Goal: Task Accomplishment & Management: Manage account settings

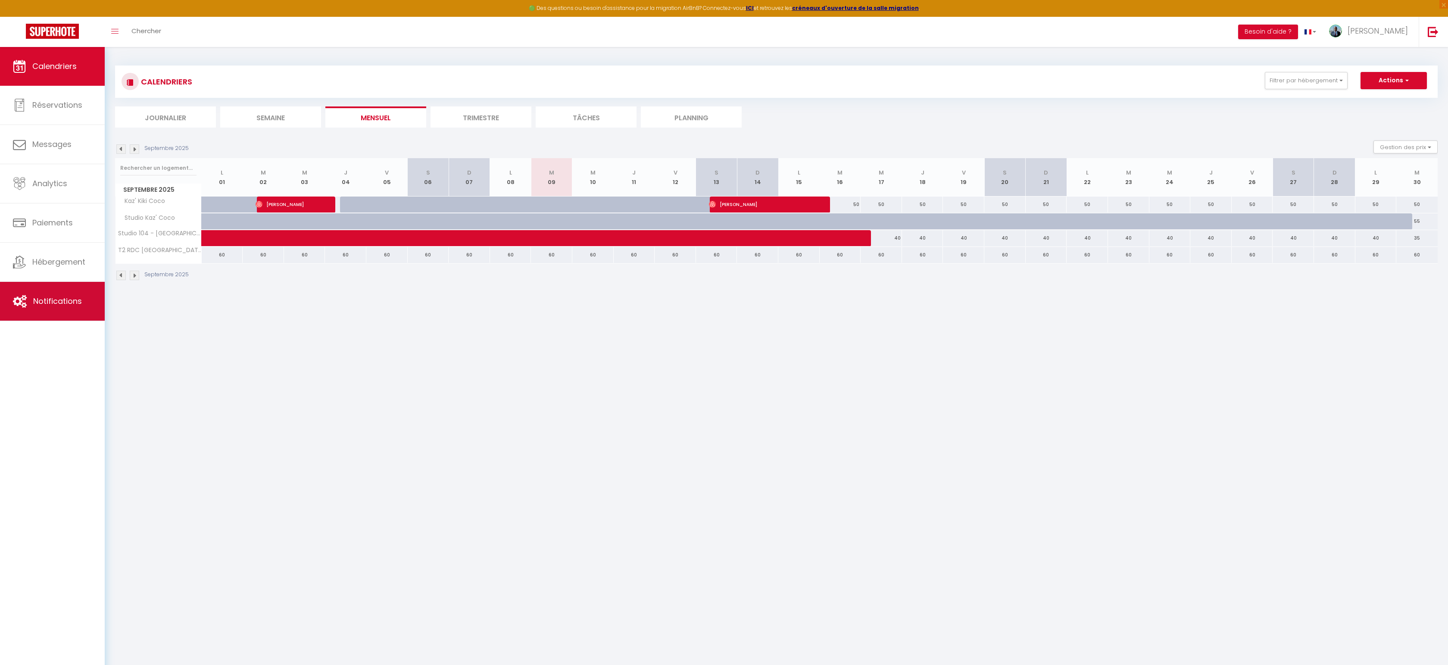
click at [60, 300] on span "Notifications" at bounding box center [57, 301] width 49 height 11
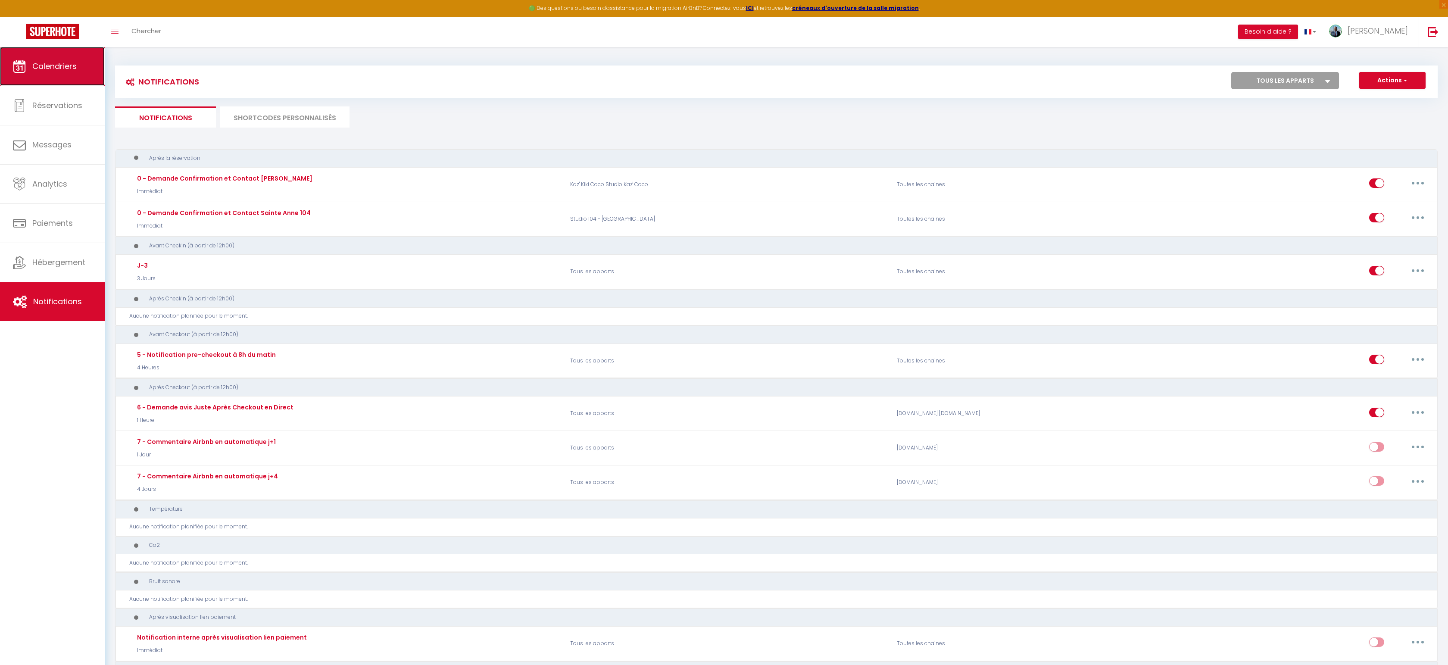
click at [69, 56] on link "Calendriers" at bounding box center [52, 66] width 105 height 39
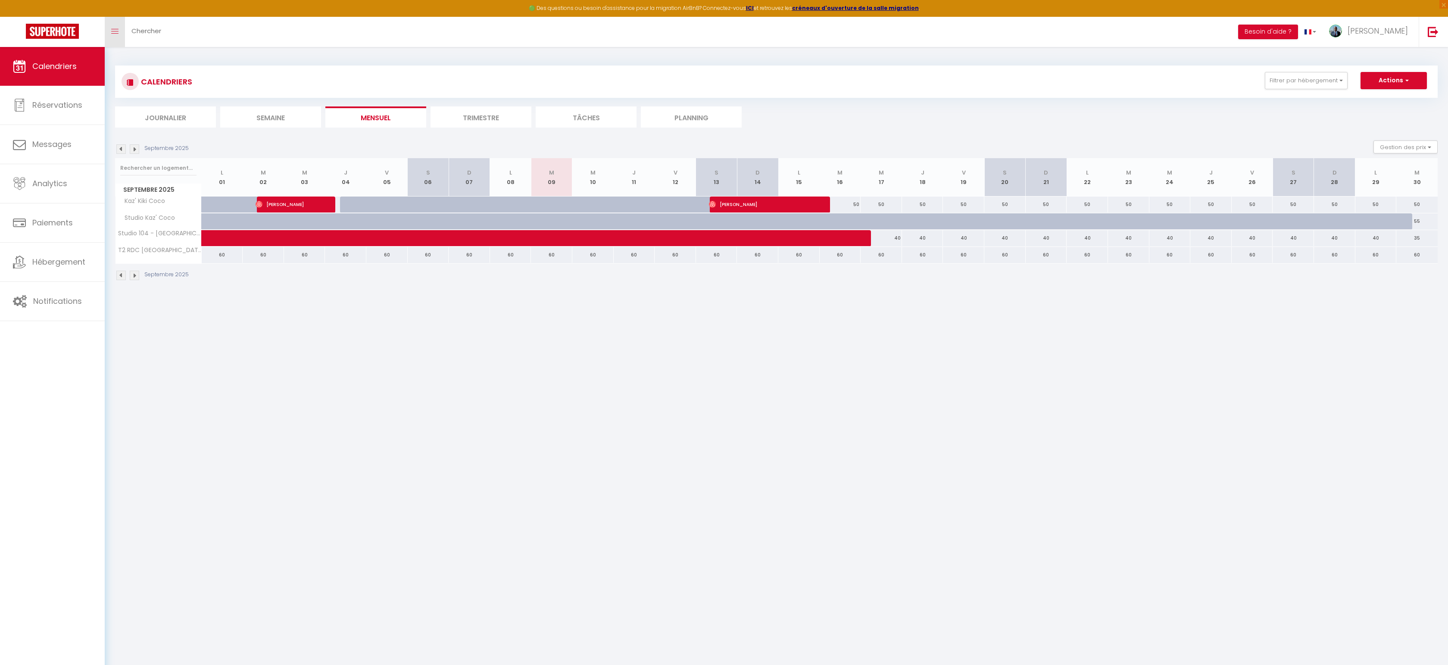
click at [116, 29] on icon "Toggle menubar" at bounding box center [114, 31] width 7 height 5
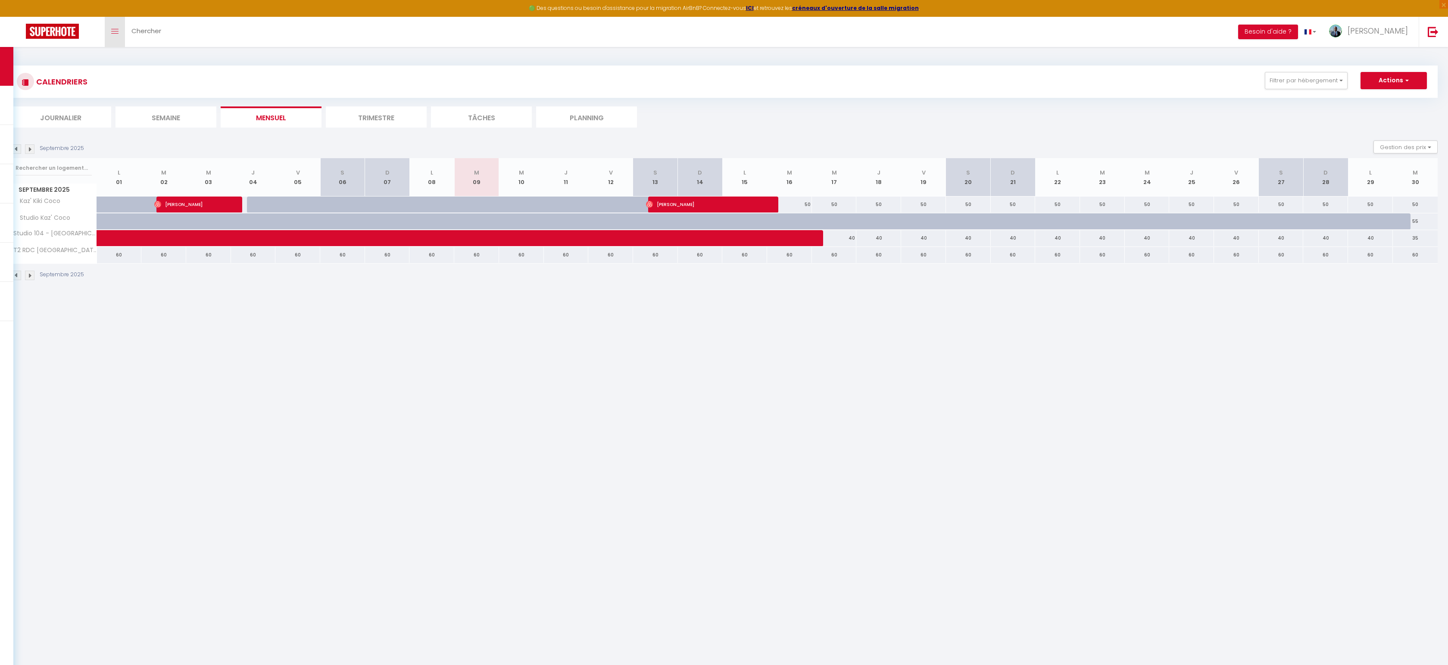
click at [116, 29] on icon "Toggle menubar" at bounding box center [114, 31] width 7 height 5
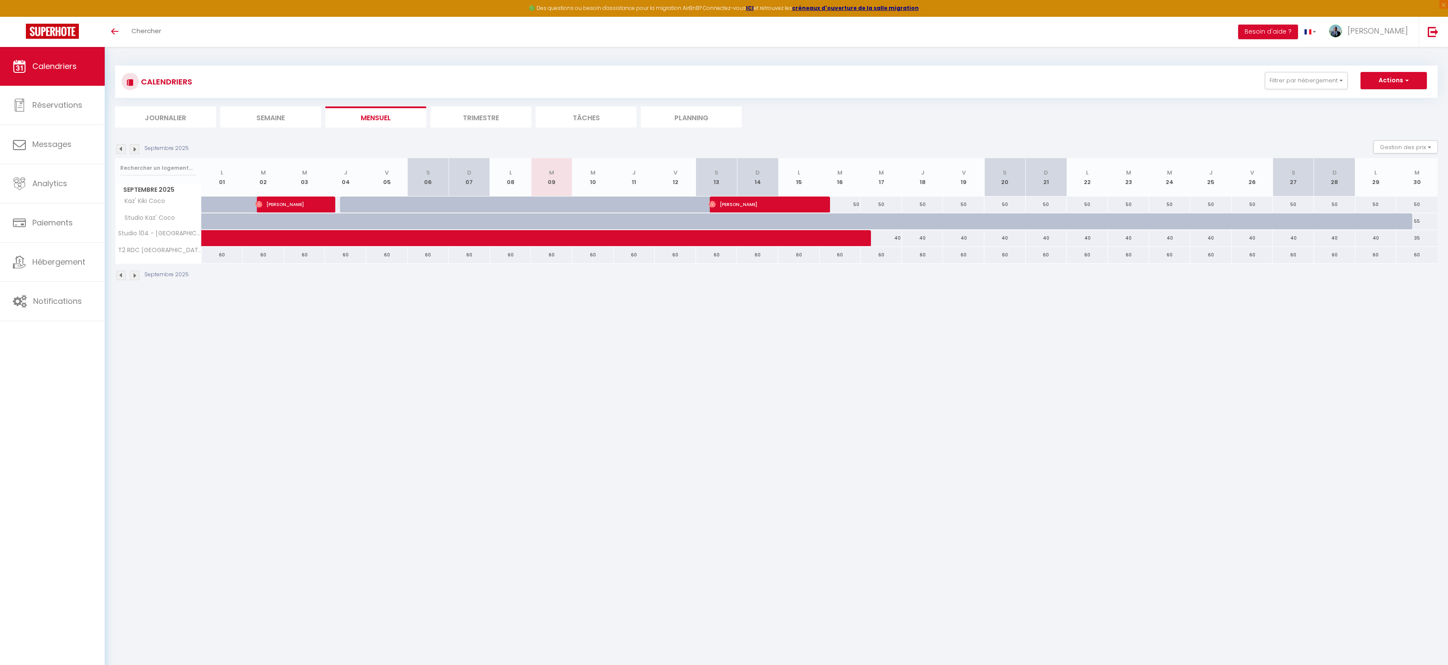
click at [138, 148] on img at bounding box center [134, 148] width 9 height 9
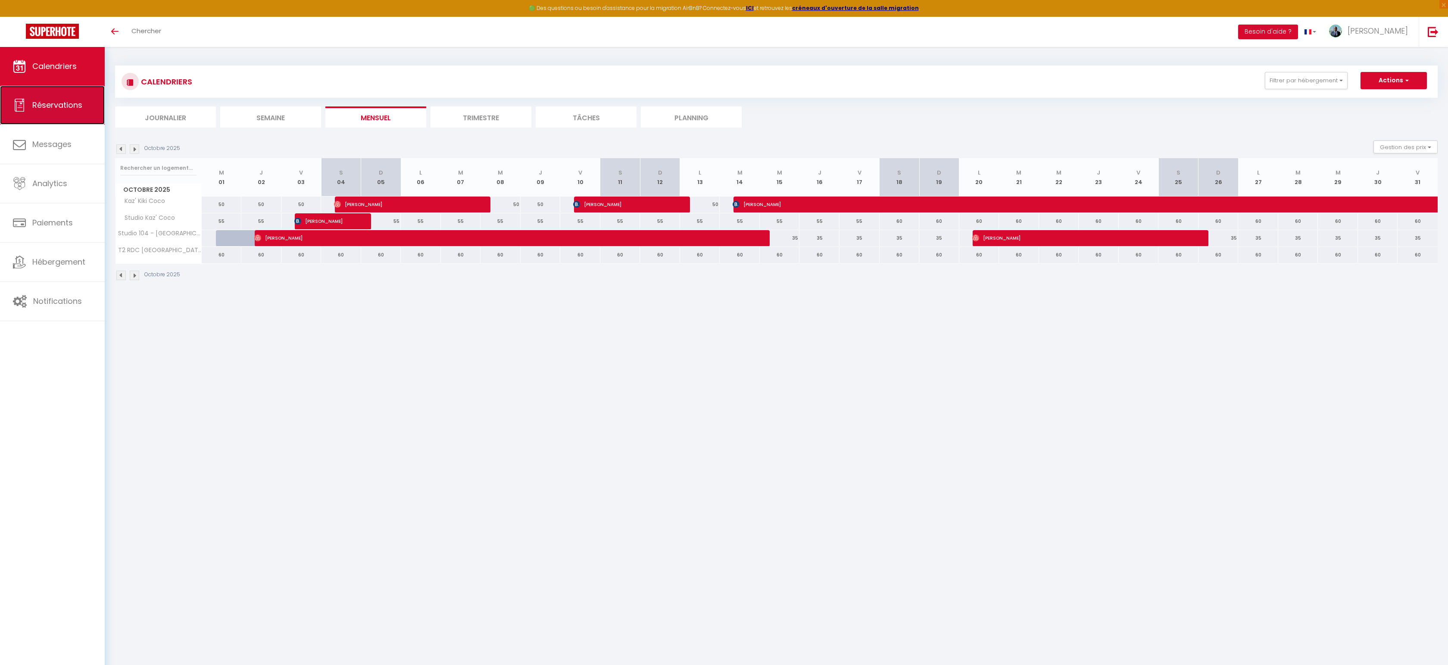
click at [61, 112] on link "Réservations" at bounding box center [52, 105] width 105 height 39
select select "not_cancelled"
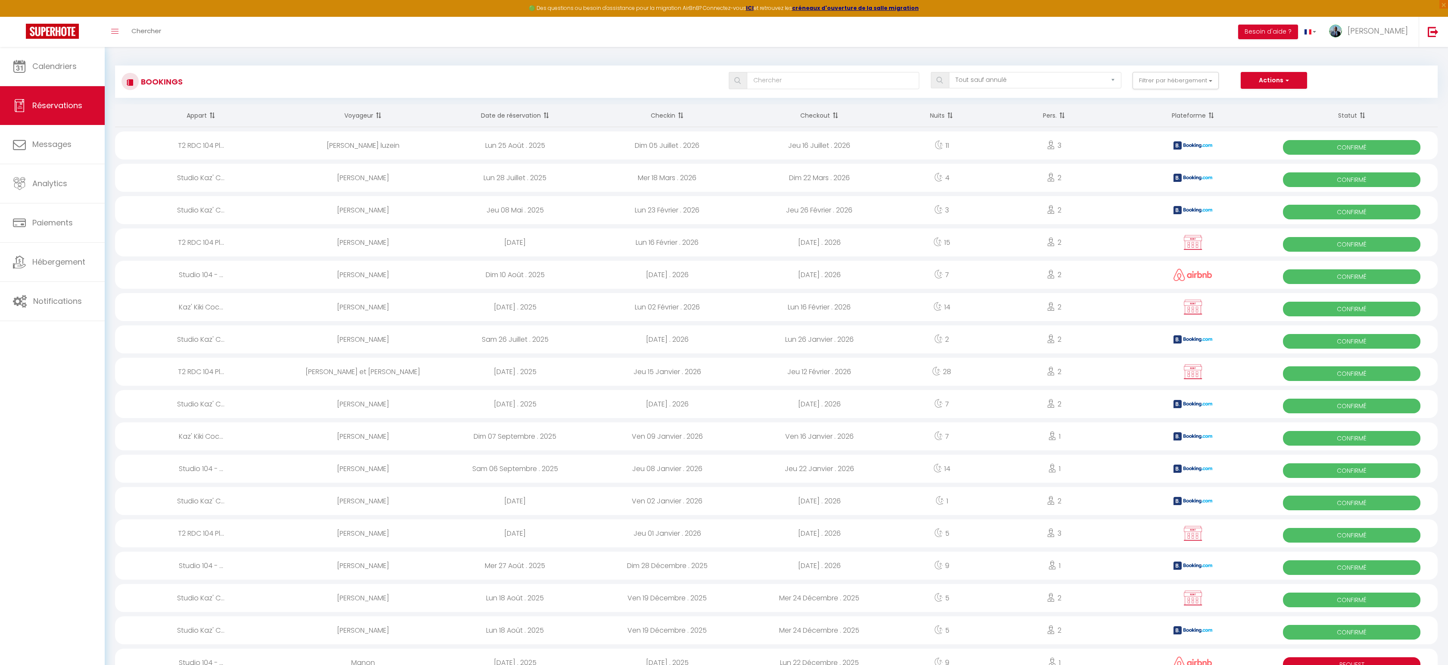
click at [520, 119] on th "Date de réservation" at bounding box center [515, 115] width 152 height 23
click at [523, 114] on th "Date de réservation" at bounding box center [515, 115] width 152 height 23
click at [547, 118] on span at bounding box center [545, 115] width 9 height 17
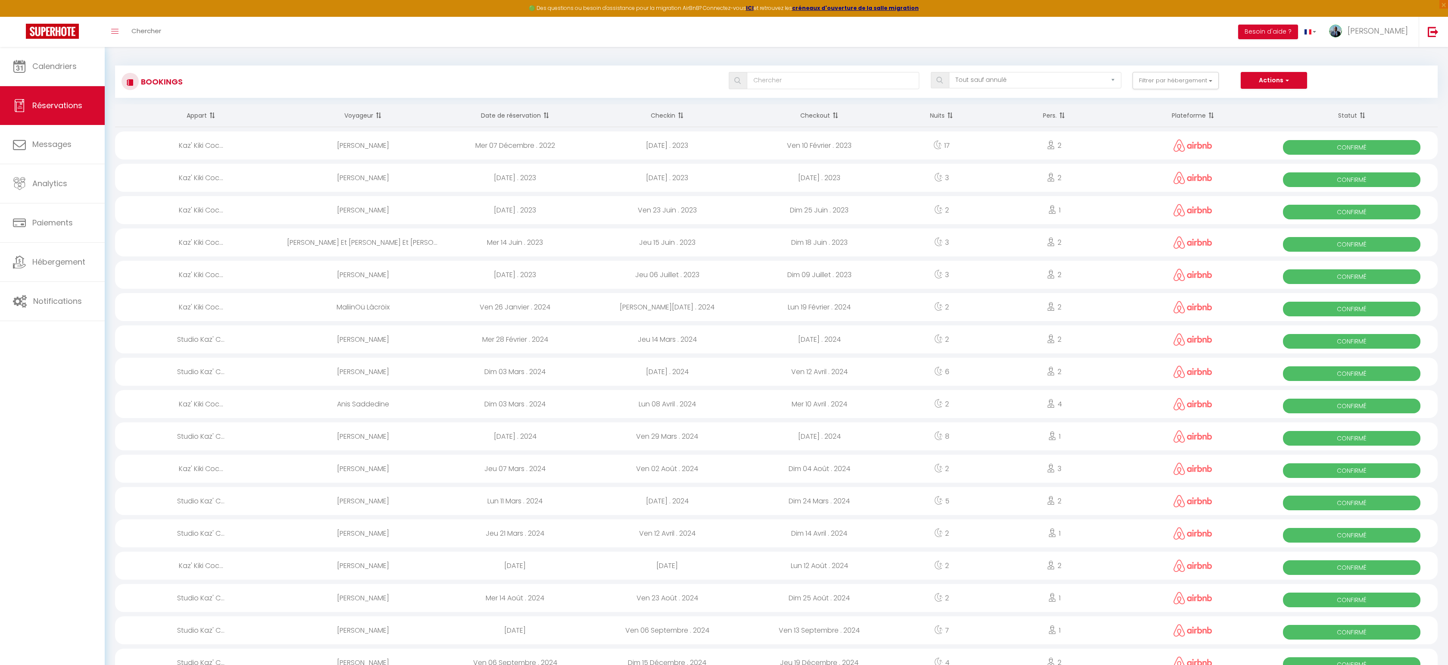
click at [547, 118] on span at bounding box center [545, 115] width 9 height 17
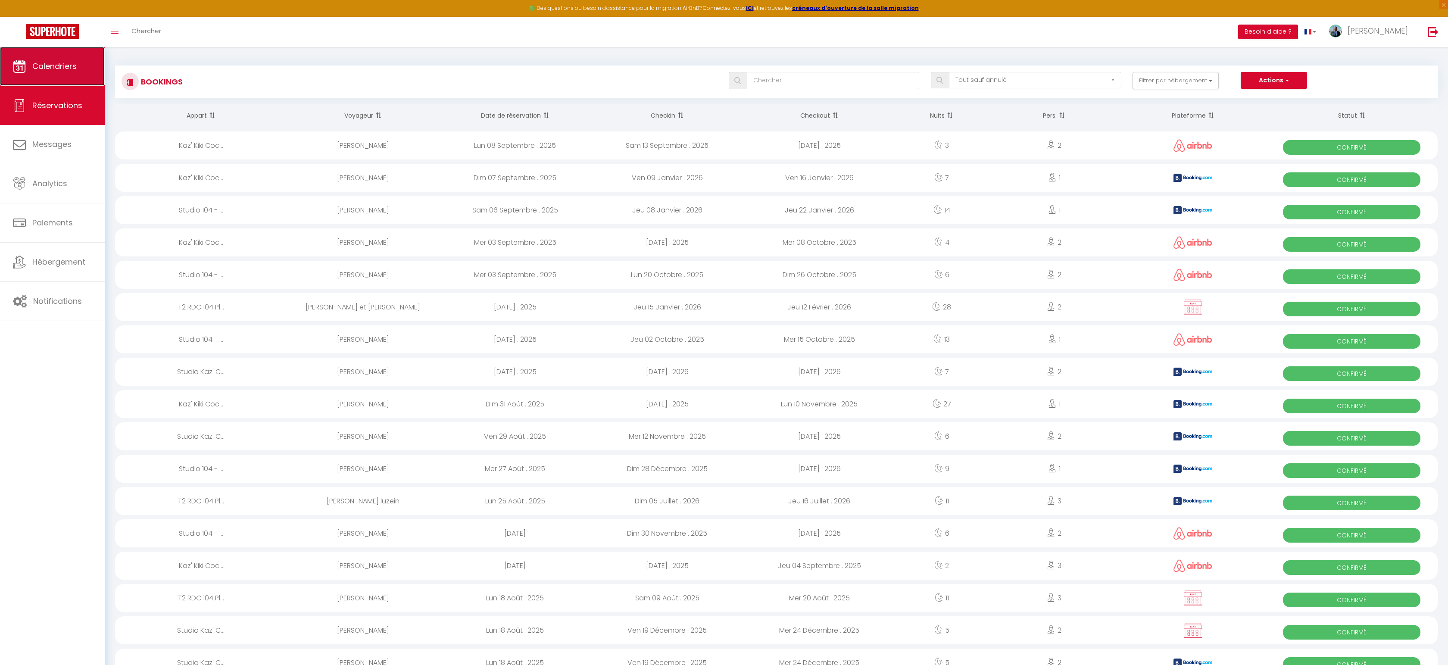
click at [58, 69] on span "Calendriers" at bounding box center [54, 66] width 44 height 11
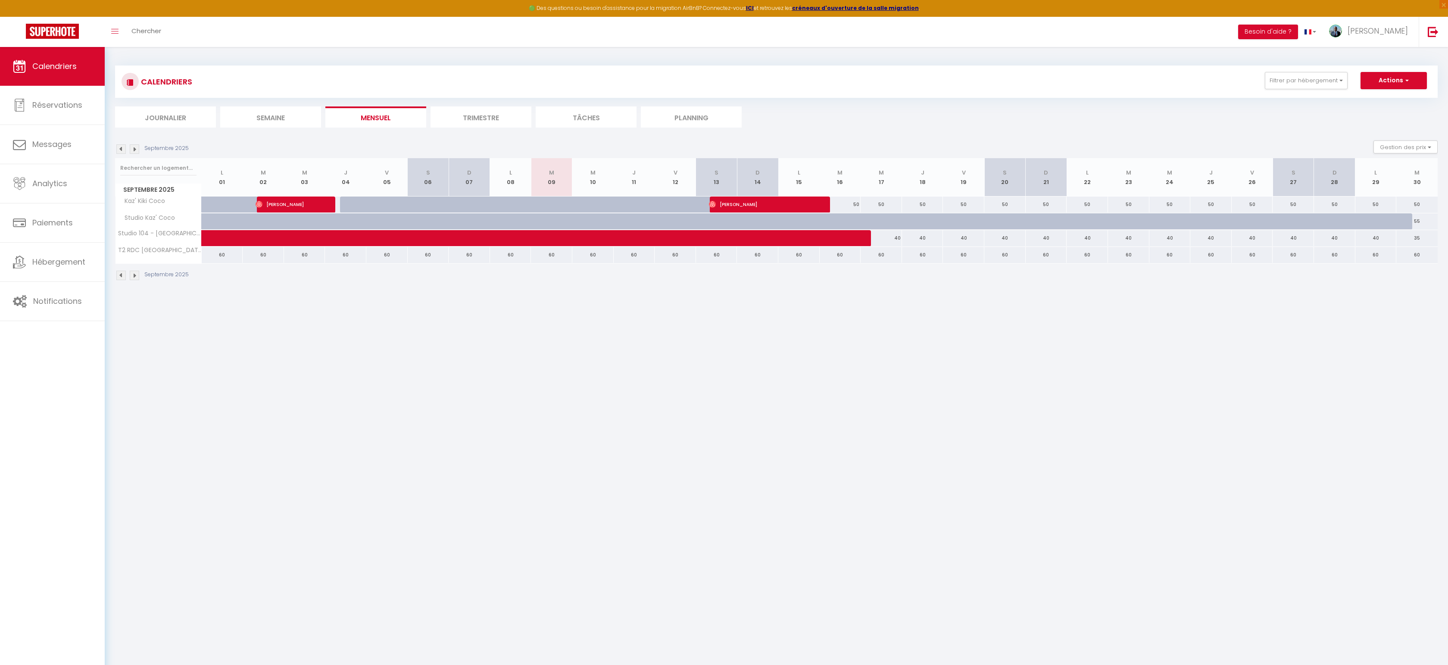
click at [134, 148] on img at bounding box center [134, 148] width 9 height 9
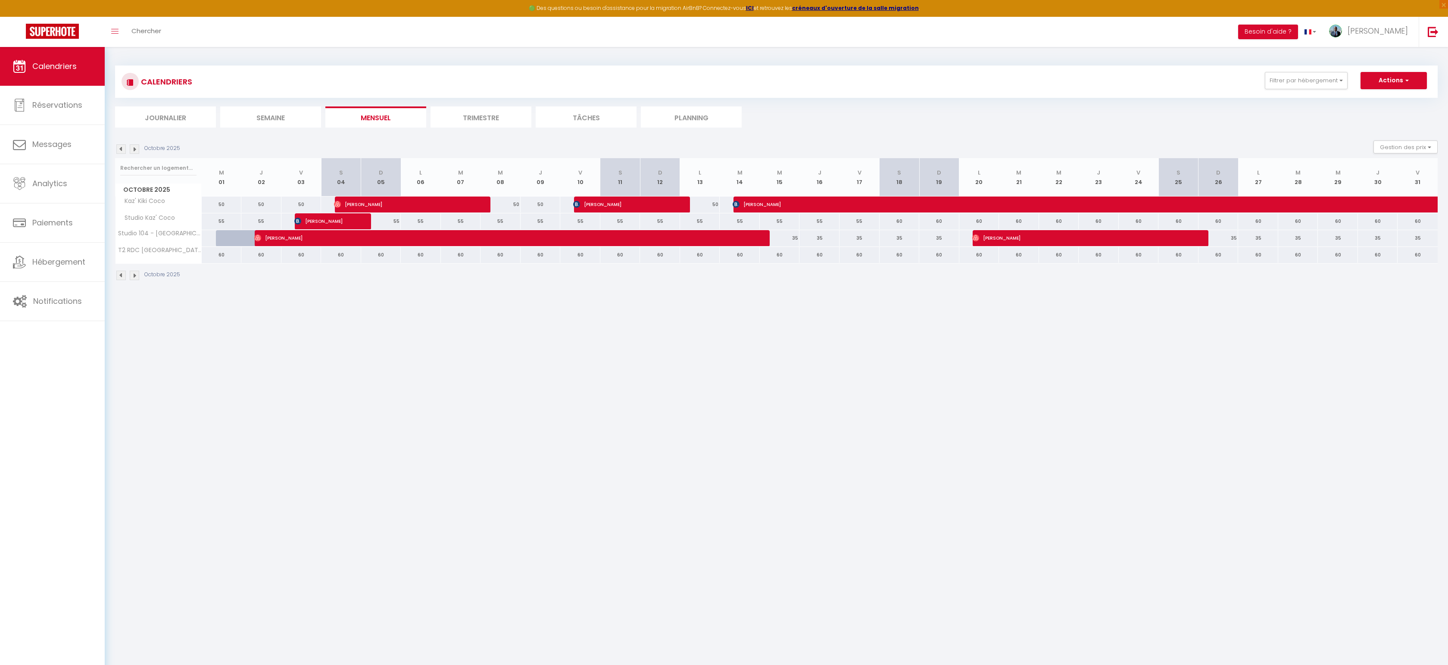
click at [134, 148] on img at bounding box center [134, 148] width 9 height 9
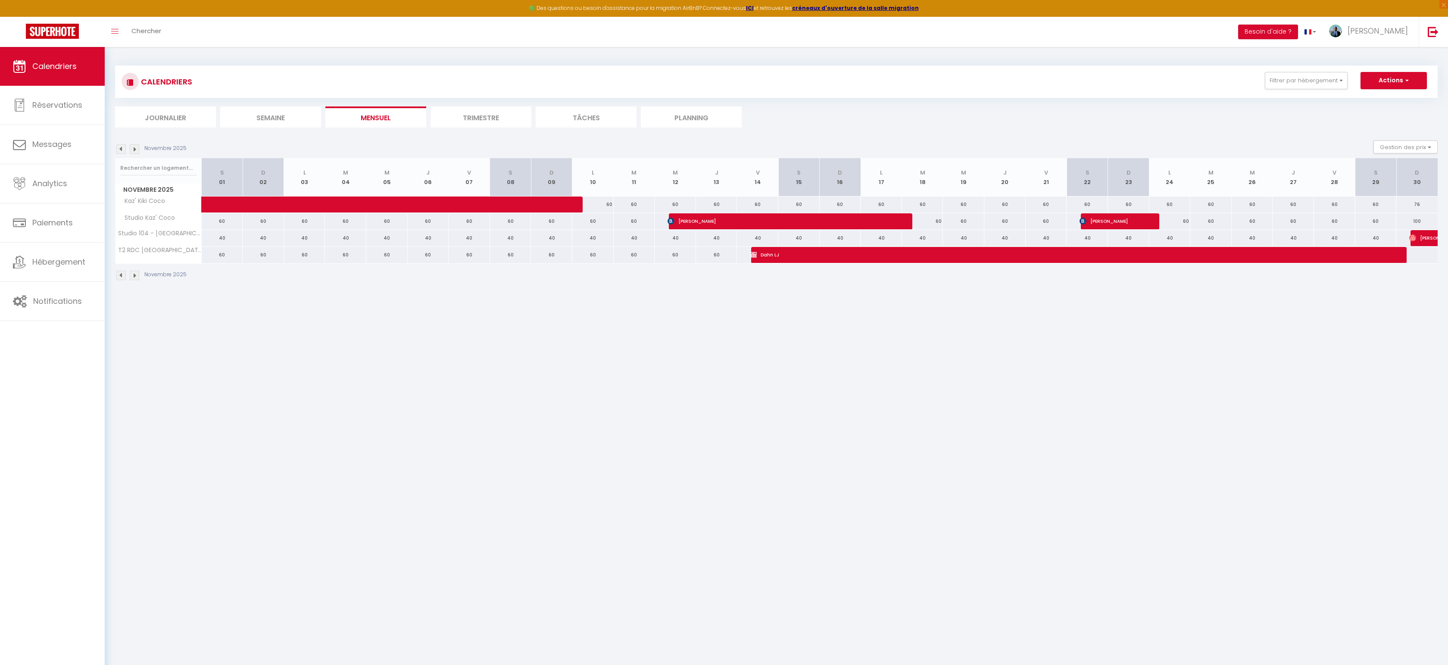
click at [134, 148] on img at bounding box center [134, 148] width 9 height 9
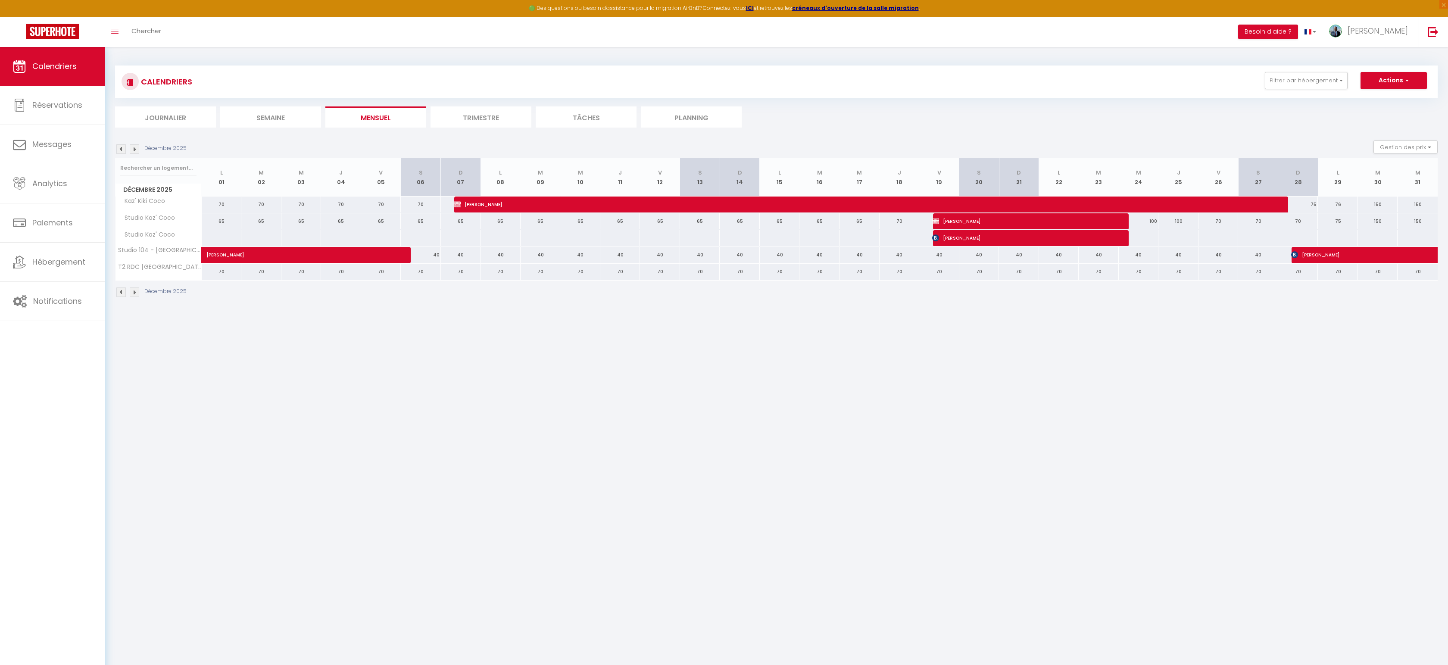
click at [134, 148] on img at bounding box center [134, 148] width 9 height 9
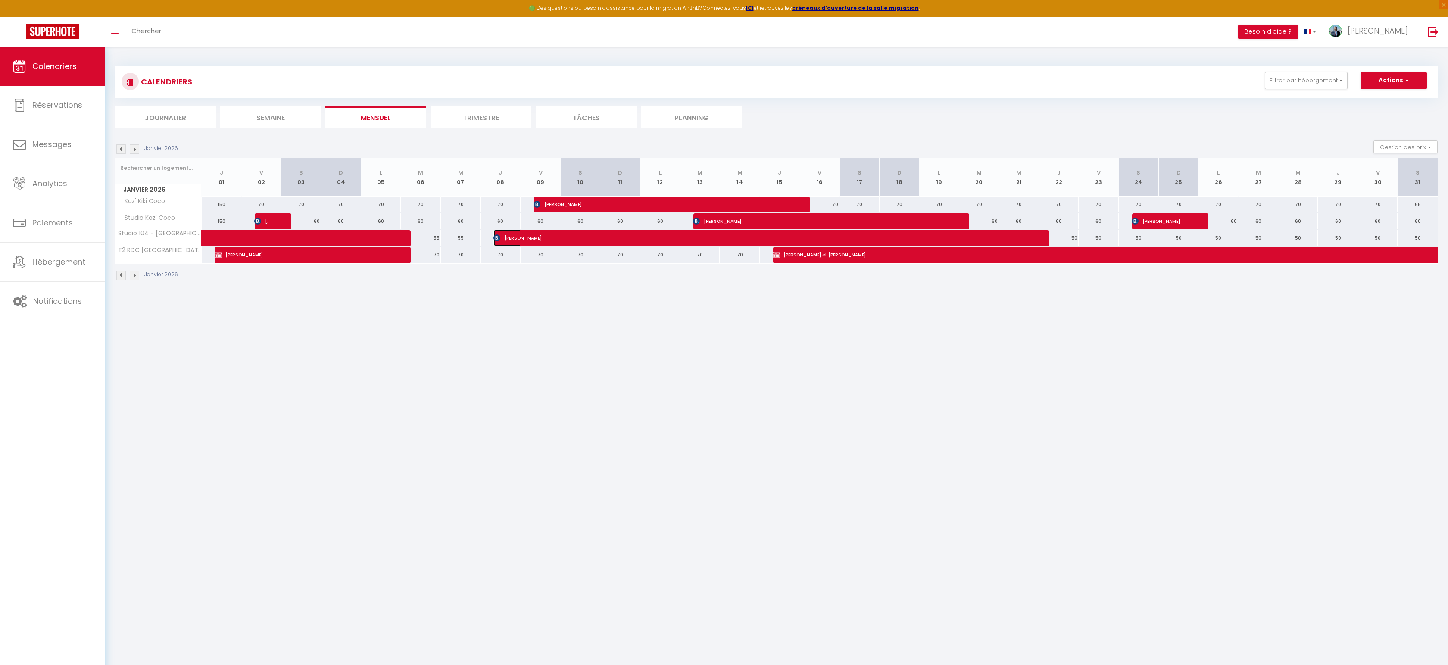
click at [567, 240] on span "[PERSON_NAME]" at bounding box center [761, 238] width 534 height 16
select select "OK"
select select "KO"
select select "0"
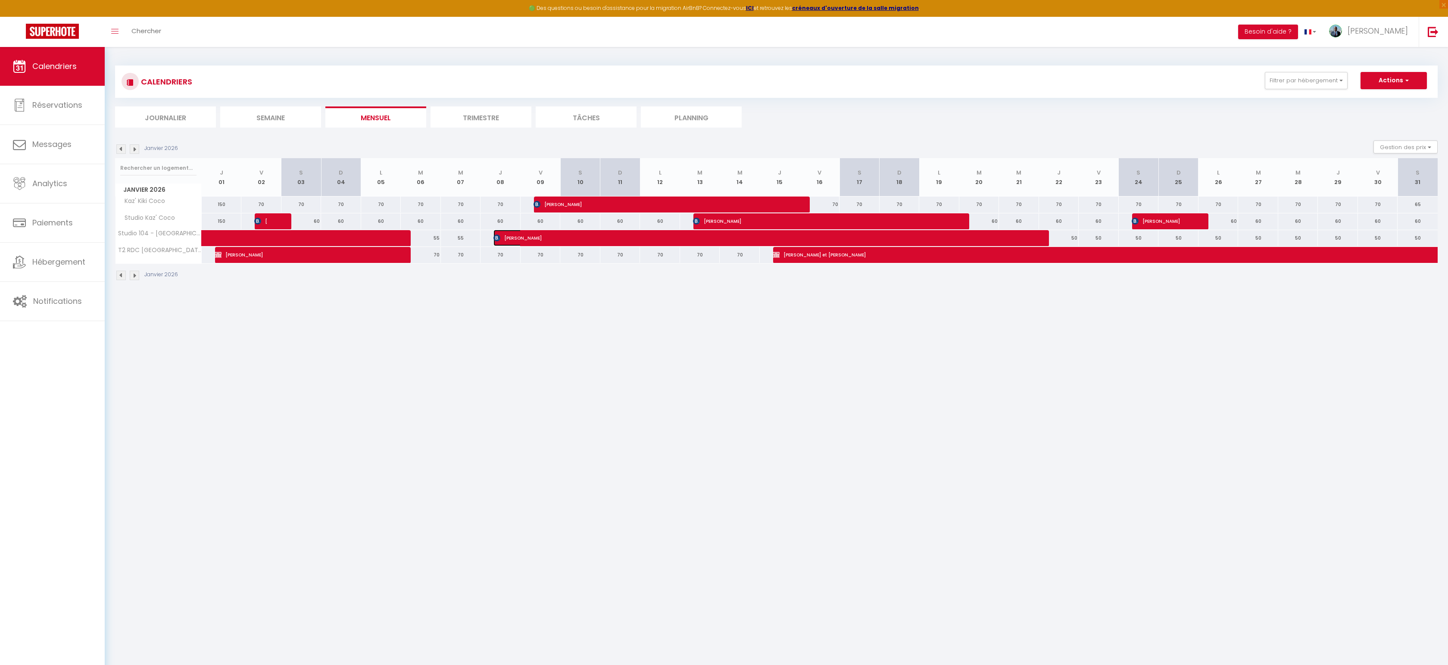
select select "1"
select select
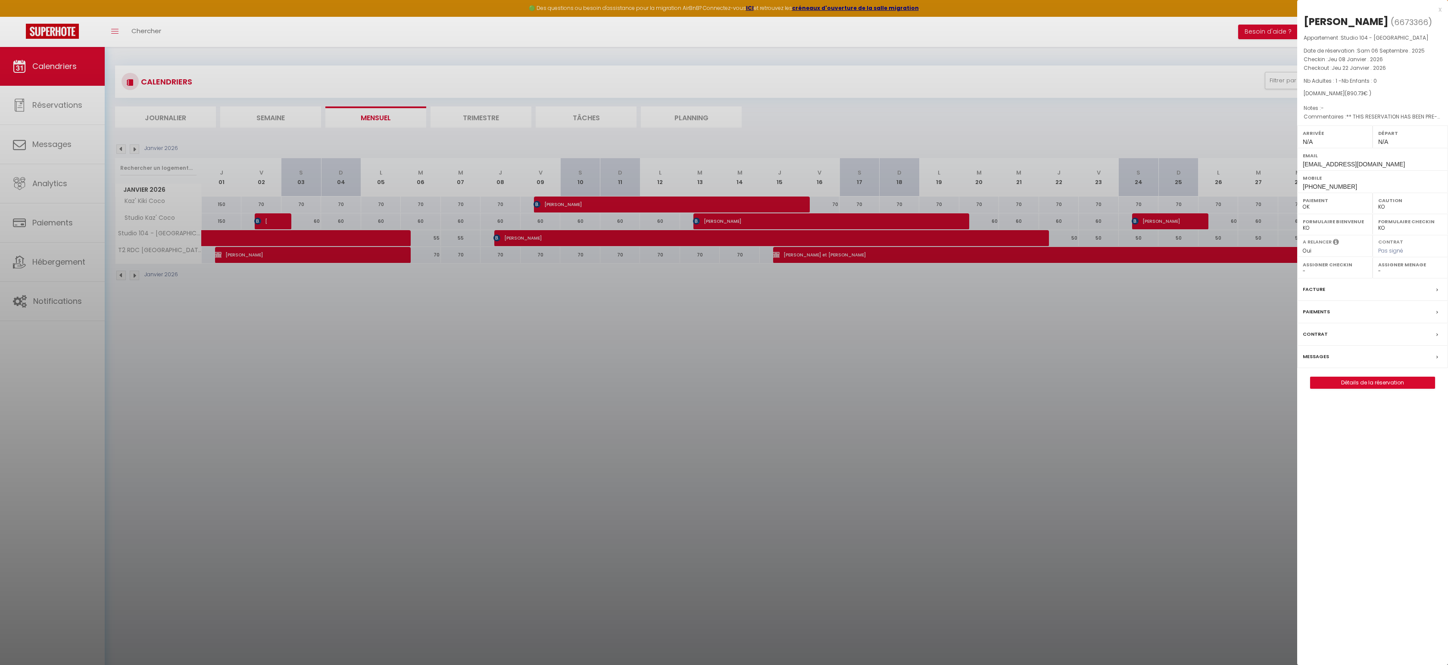
click at [714, 297] on div at bounding box center [724, 332] width 1448 height 665
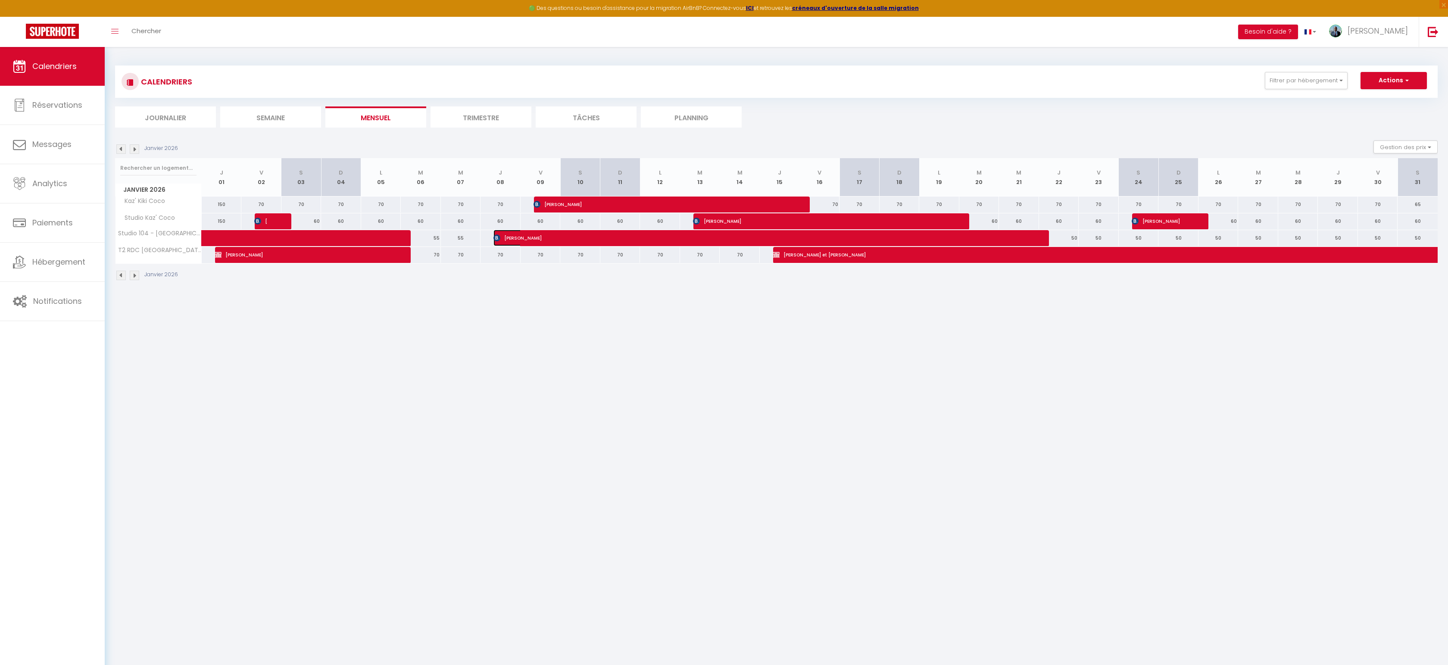
click at [656, 241] on span "[PERSON_NAME]" at bounding box center [761, 238] width 534 height 16
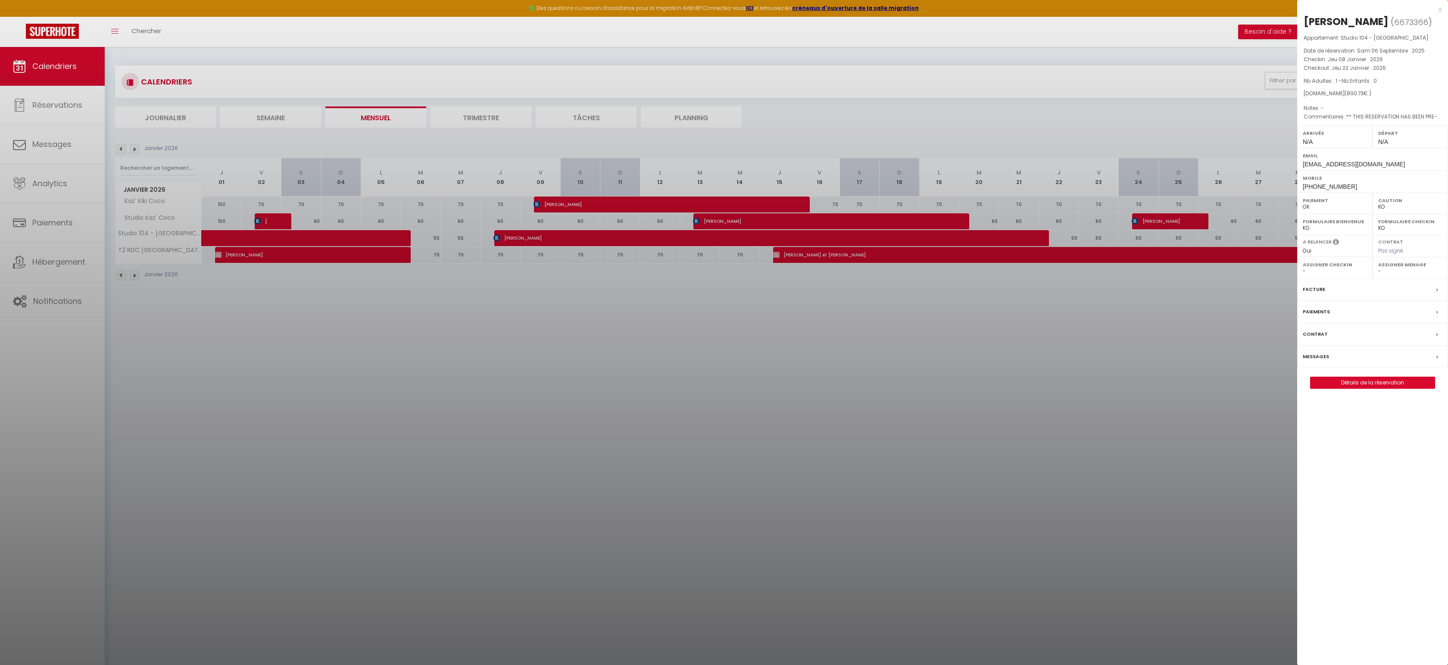
click at [67, 105] on div at bounding box center [724, 332] width 1448 height 665
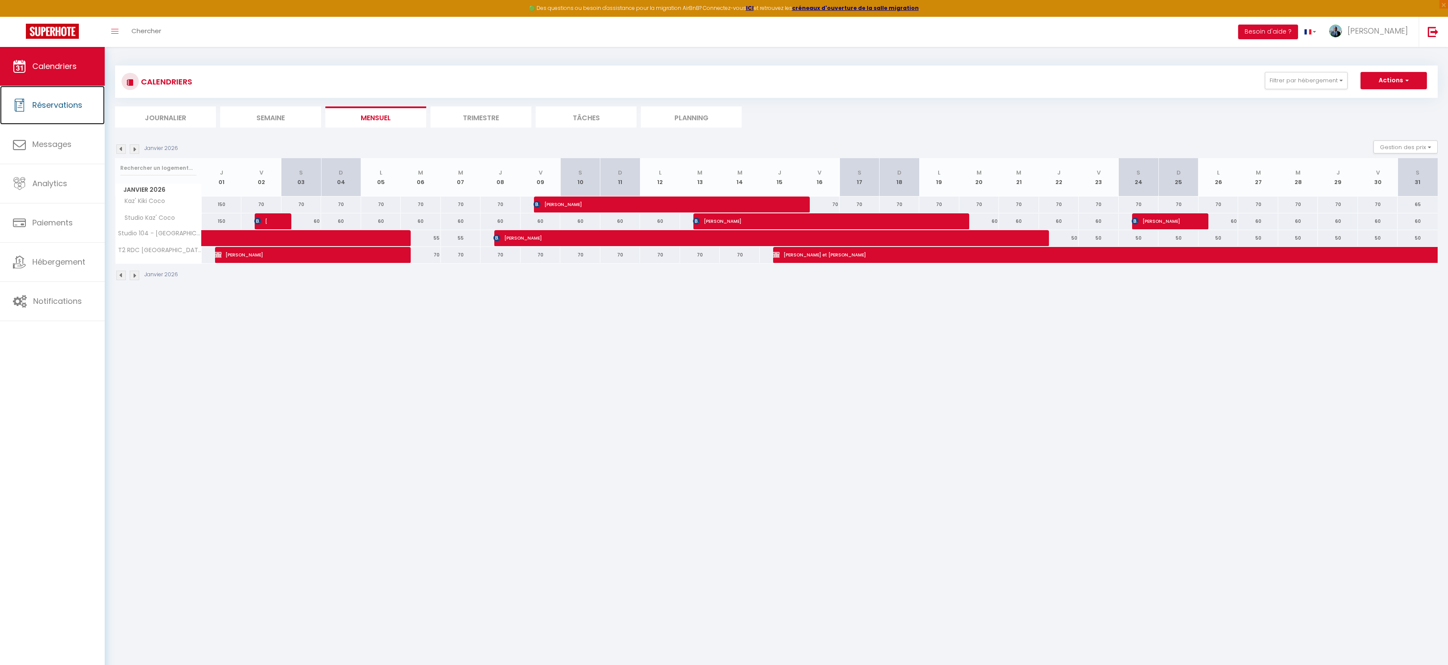
click at [67, 105] on span "Réservations" at bounding box center [57, 105] width 50 height 11
select select "not_cancelled"
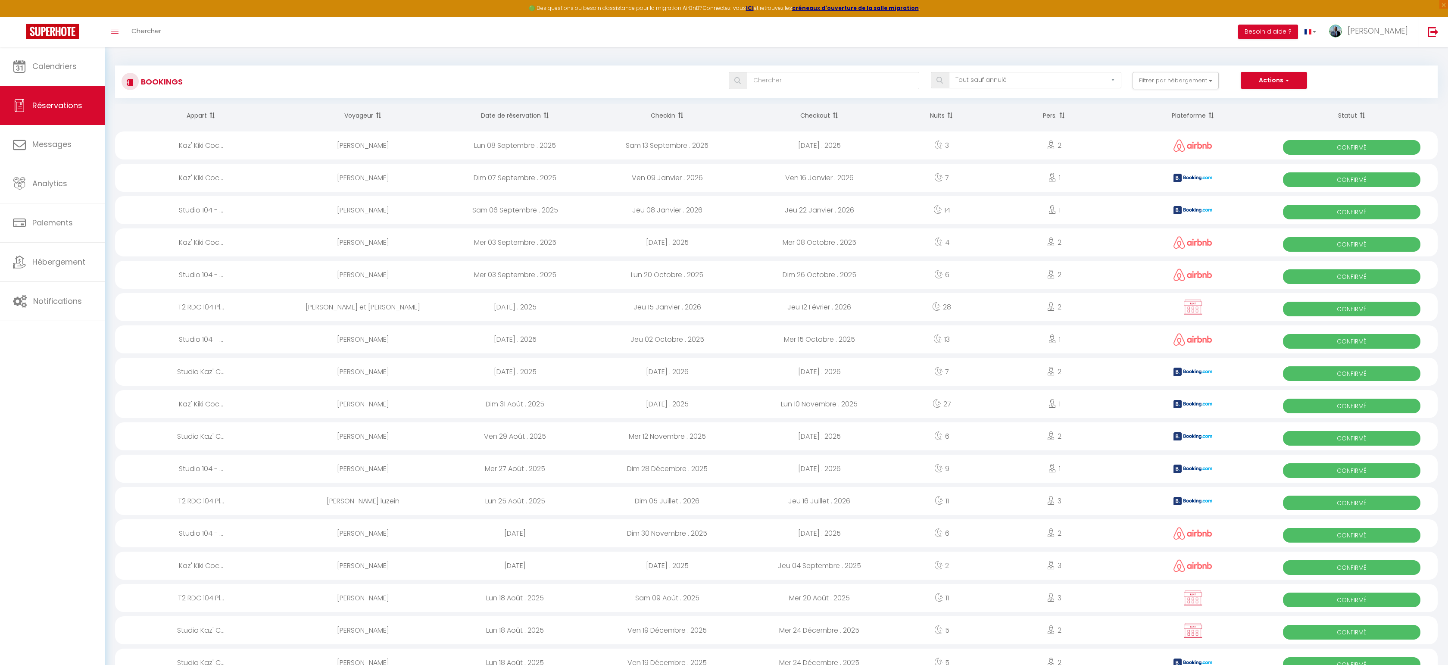
click at [516, 212] on div "Sam 06 Septembre . 2025" at bounding box center [515, 210] width 152 height 28
select select "OK"
select select "KO"
select select "0"
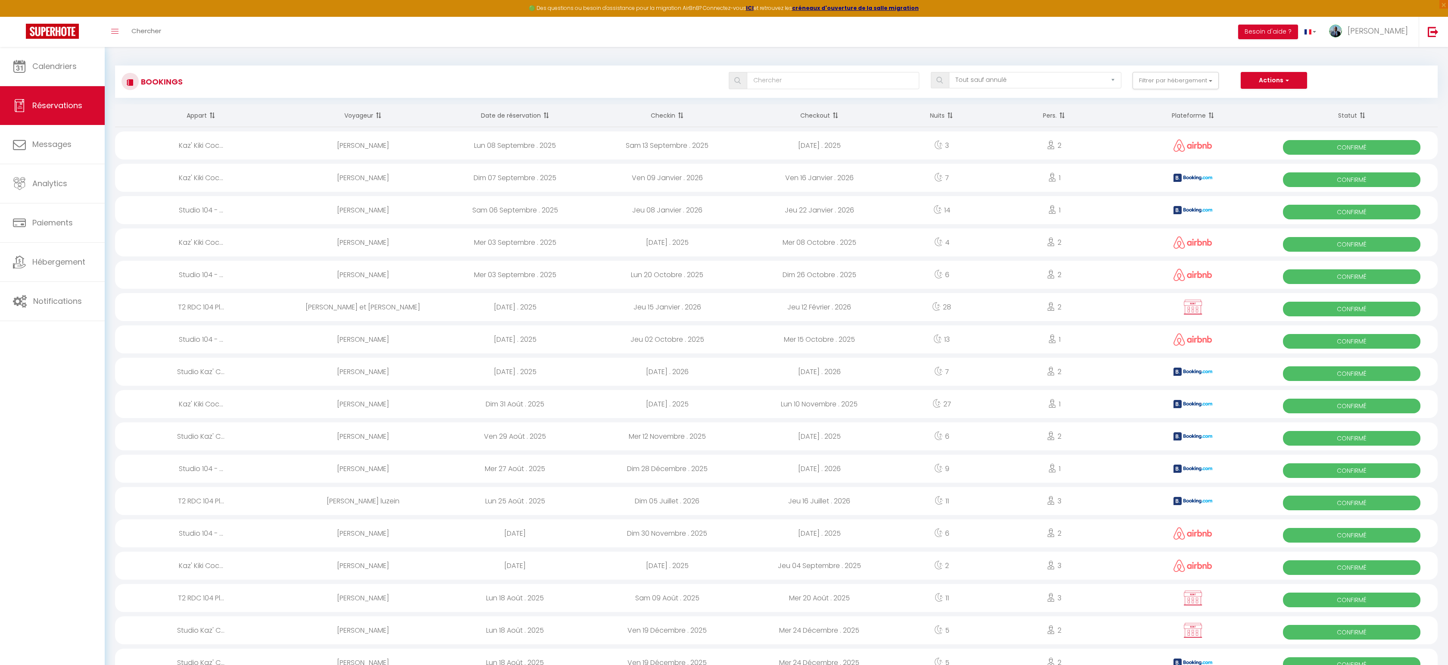
select select "1"
select select
